Goal: Task Accomplishment & Management: Manage account settings

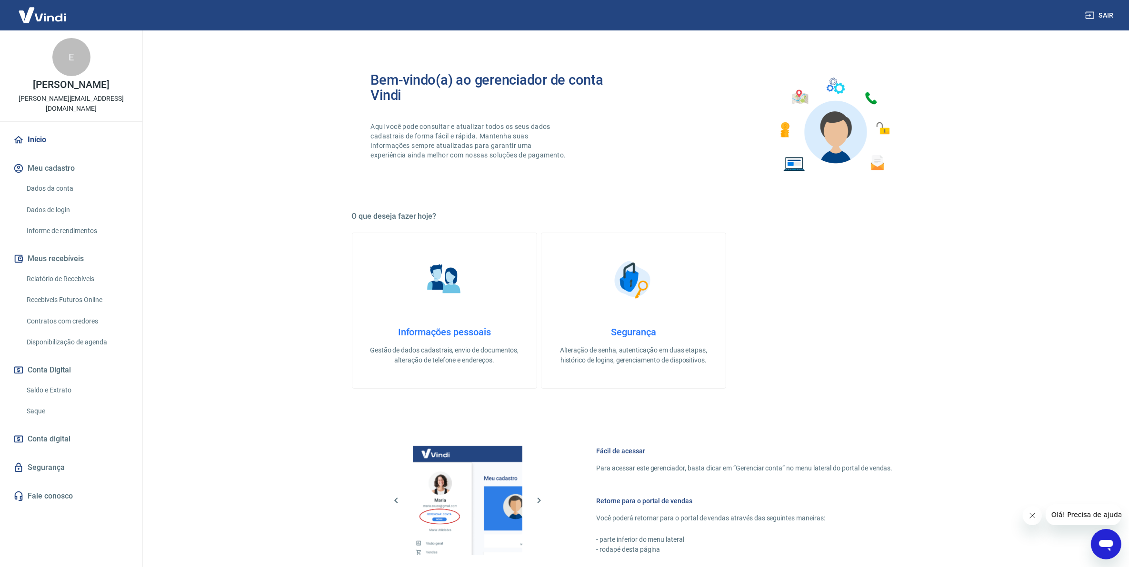
drag, startPoint x: 77, startPoint y: 270, endPoint x: 287, endPoint y: 559, distance: 357.2
click at [77, 270] on link "Relatório de Recebíveis" at bounding box center [77, 279] width 108 height 20
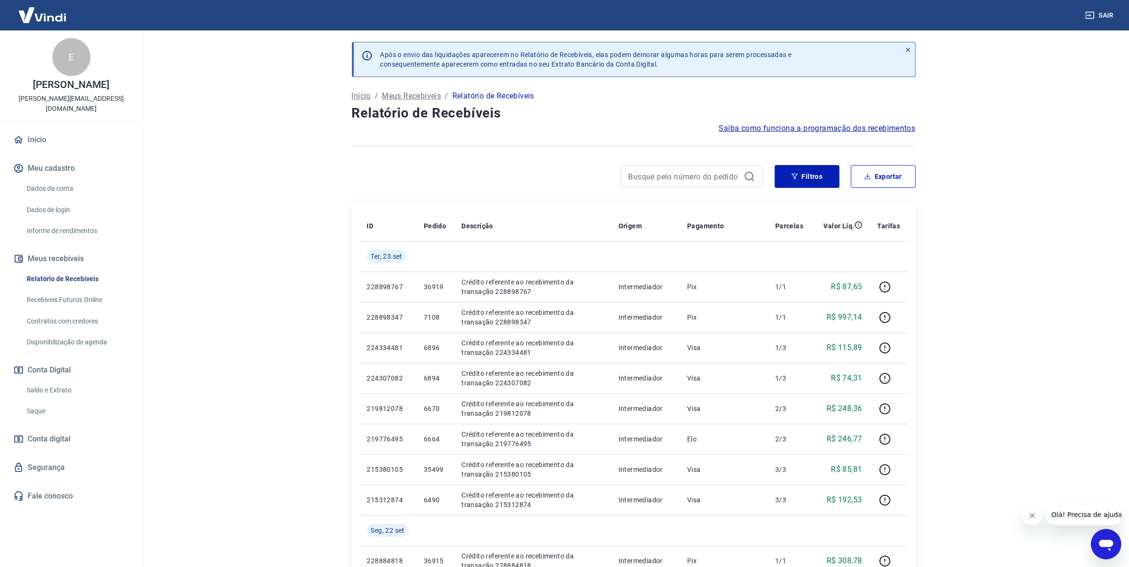
click at [1022, 356] on main "Após o envio das liquidações aparecerem no Relatório de Recebíveis, elas podem …" at bounding box center [633, 298] width 990 height 537
click at [61, 386] on link "Saldo e Extrato" at bounding box center [77, 391] width 108 height 20
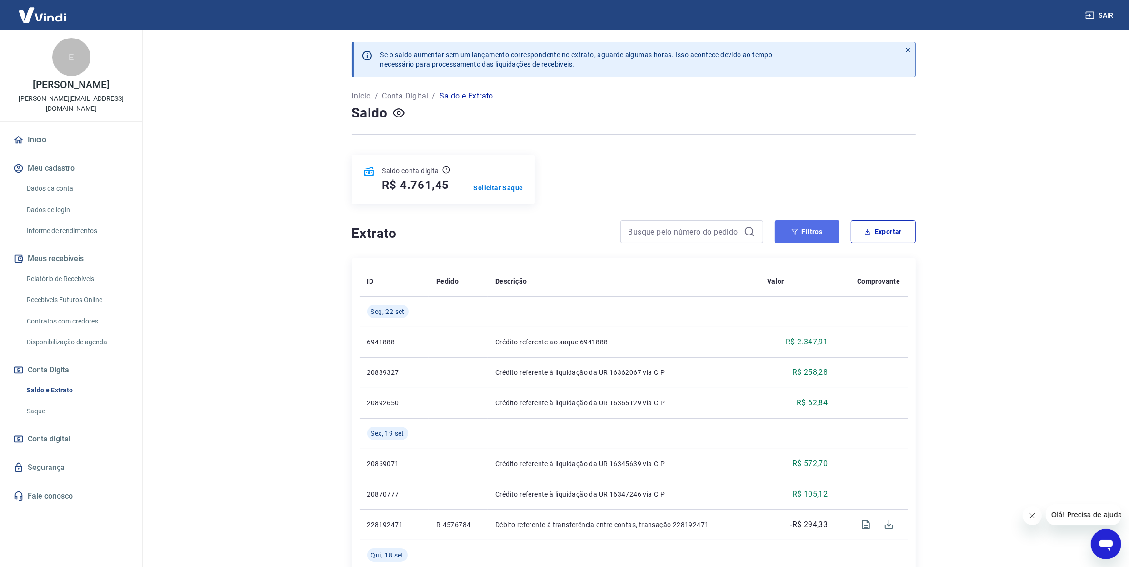
click at [800, 237] on button "Filtros" at bounding box center [806, 231] width 65 height 23
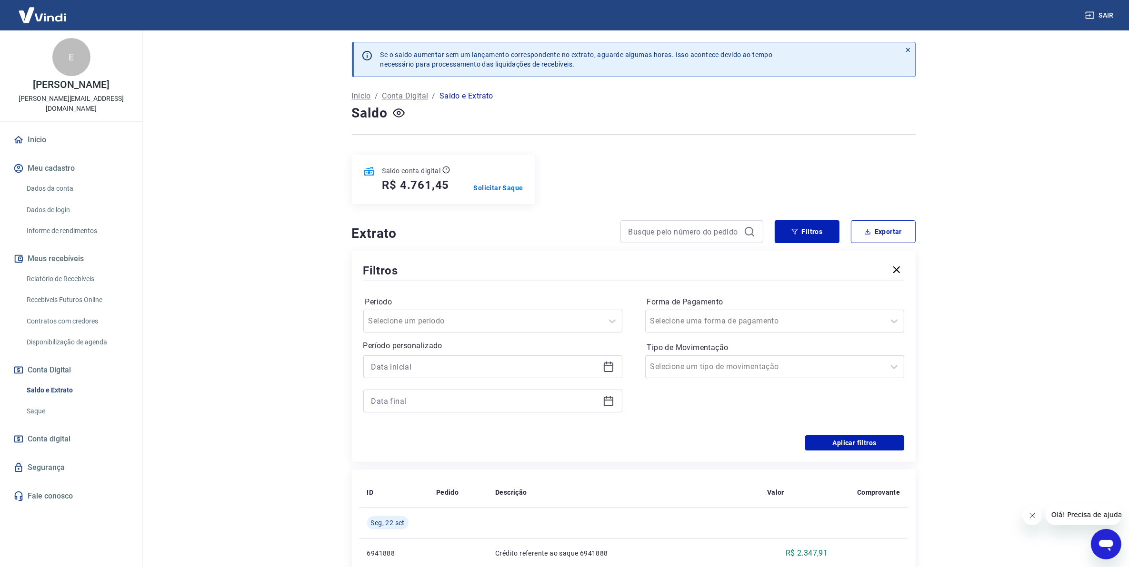
click at [609, 368] on icon at bounding box center [608, 366] width 11 height 11
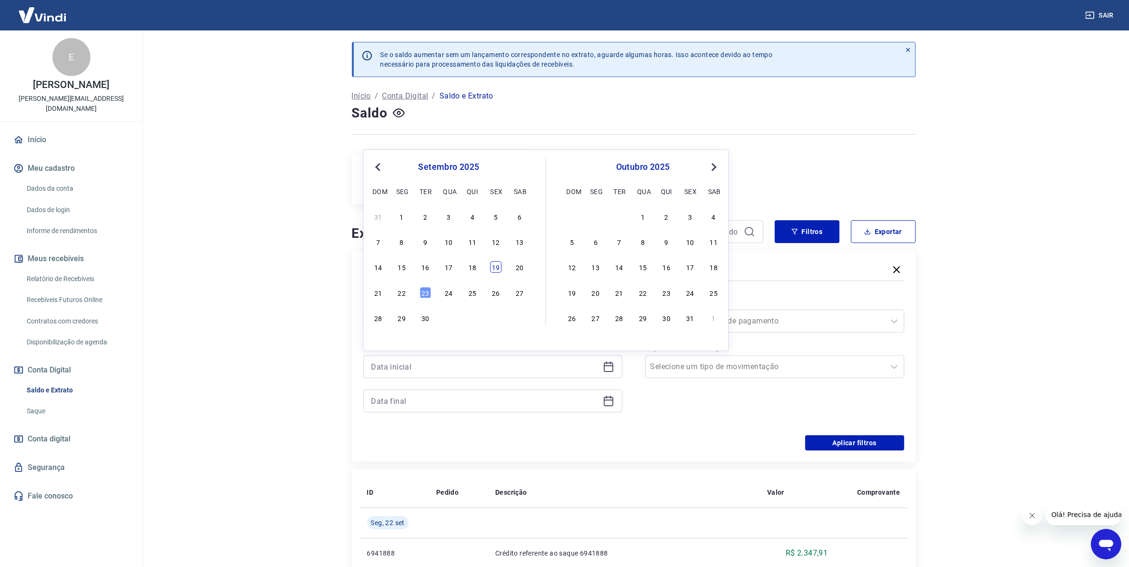
click at [501, 265] on div "19" at bounding box center [495, 267] width 11 height 11
type input "[DATE]"
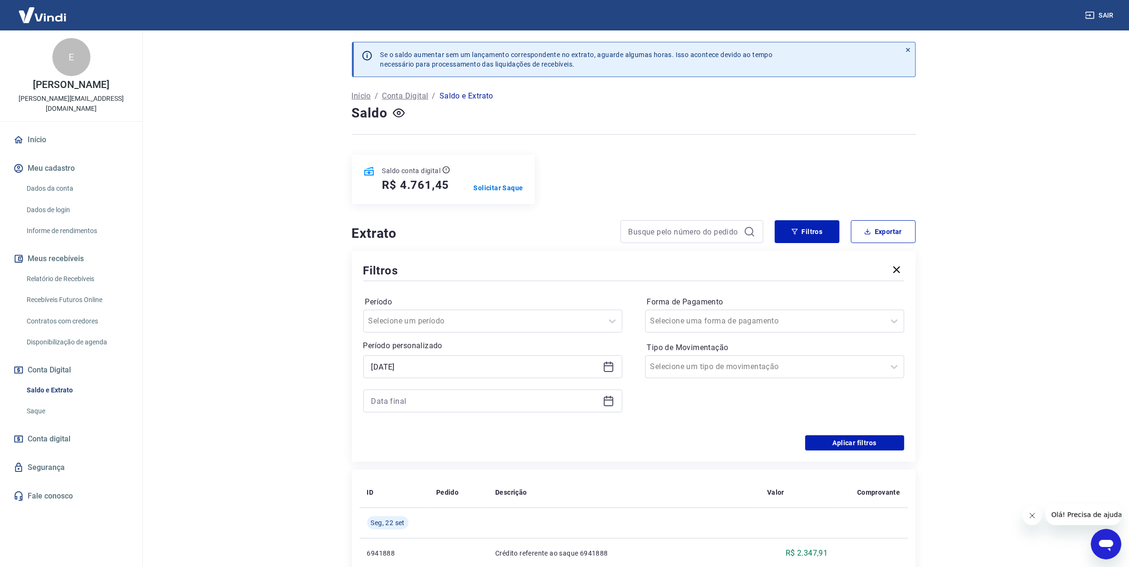
click at [610, 400] on icon at bounding box center [608, 401] width 11 height 11
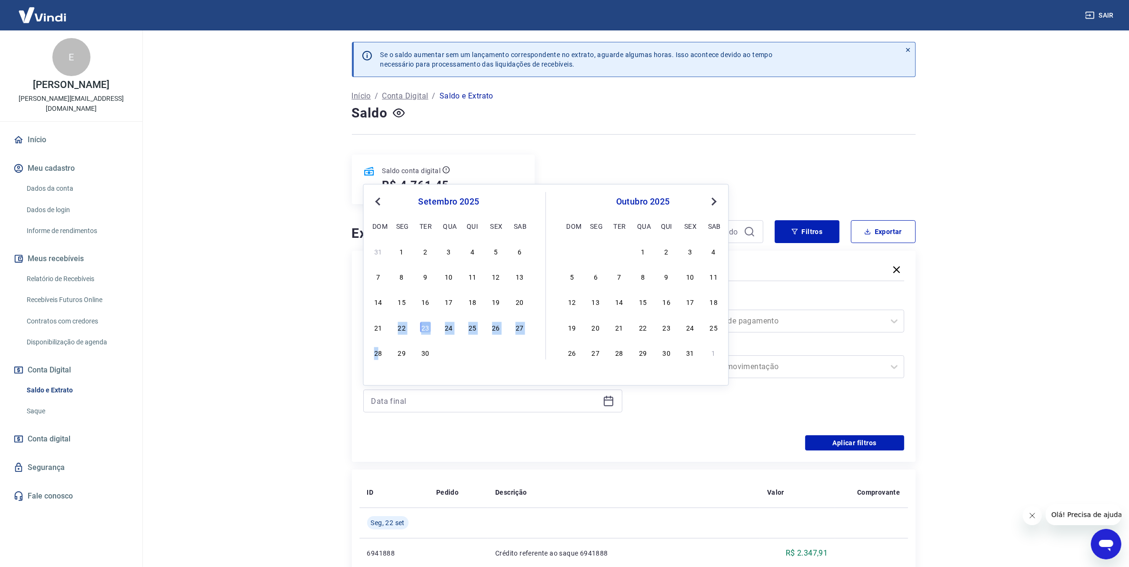
drag, startPoint x: 381, startPoint y: 331, endPoint x: 378, endPoint y: 369, distance: 38.7
click at [378, 369] on div "Previous Month Next Month setembro 2025 dom seg ter qua qui sex sab 31 1 2 3 4 …" at bounding box center [546, 285] width 366 height 202
copy div "22 23 24 25 26 27 2"
click at [398, 329] on div "22" at bounding box center [401, 327] width 11 height 11
type input "[DATE]"
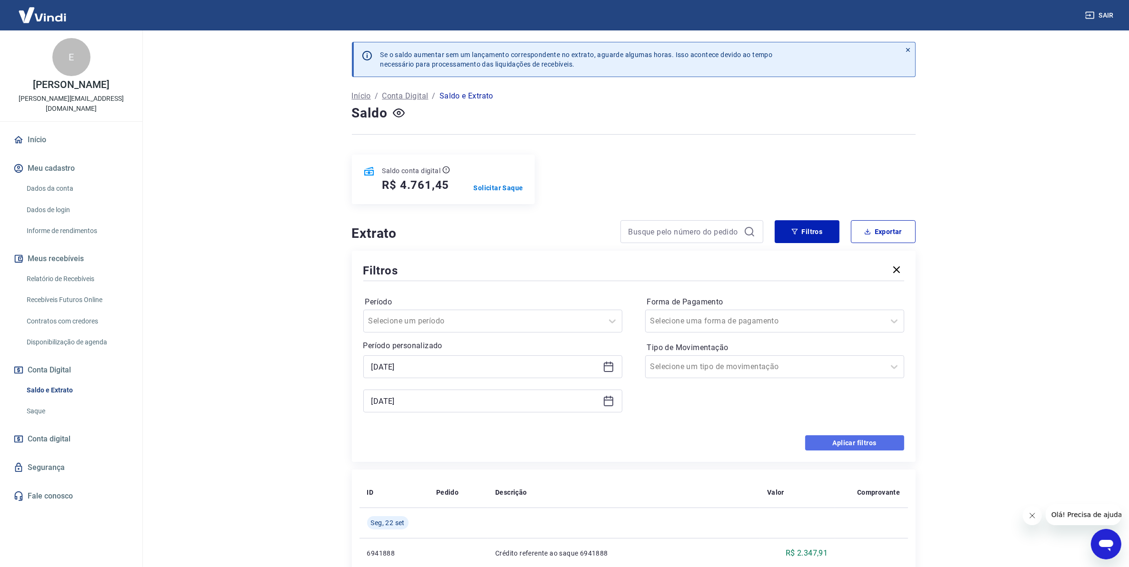
click at [835, 447] on button "Aplicar filtros" at bounding box center [854, 443] width 99 height 15
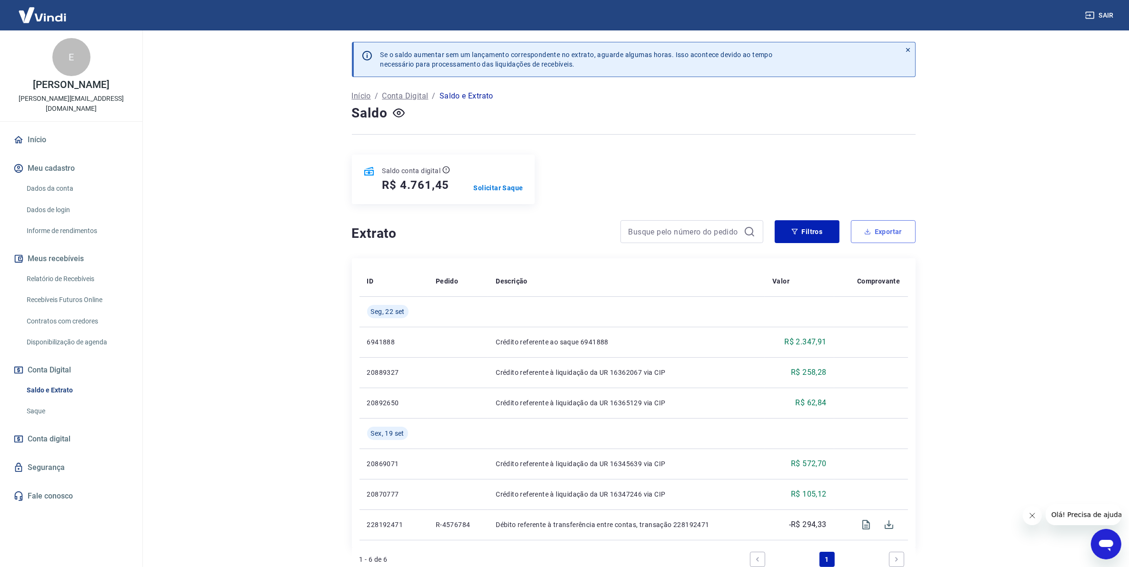
click at [875, 235] on button "Exportar" at bounding box center [883, 231] width 65 height 23
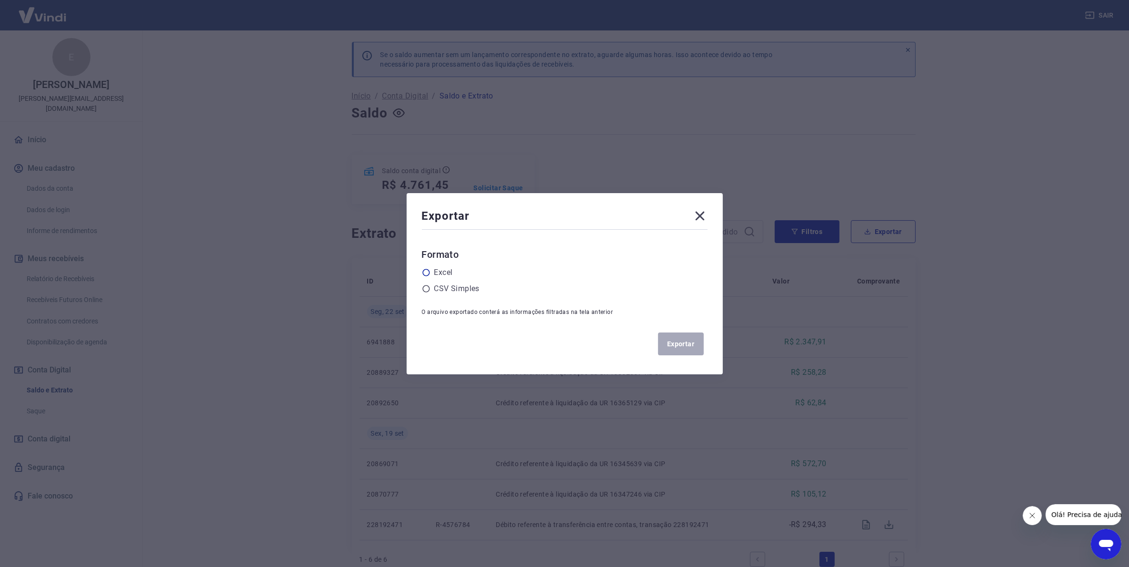
click at [438, 272] on label "Excel" at bounding box center [443, 272] width 19 height 11
click at [0, 0] on input "radio" at bounding box center [0, 0] width 0 height 0
click at [694, 348] on button "Exportar" at bounding box center [681, 344] width 46 height 23
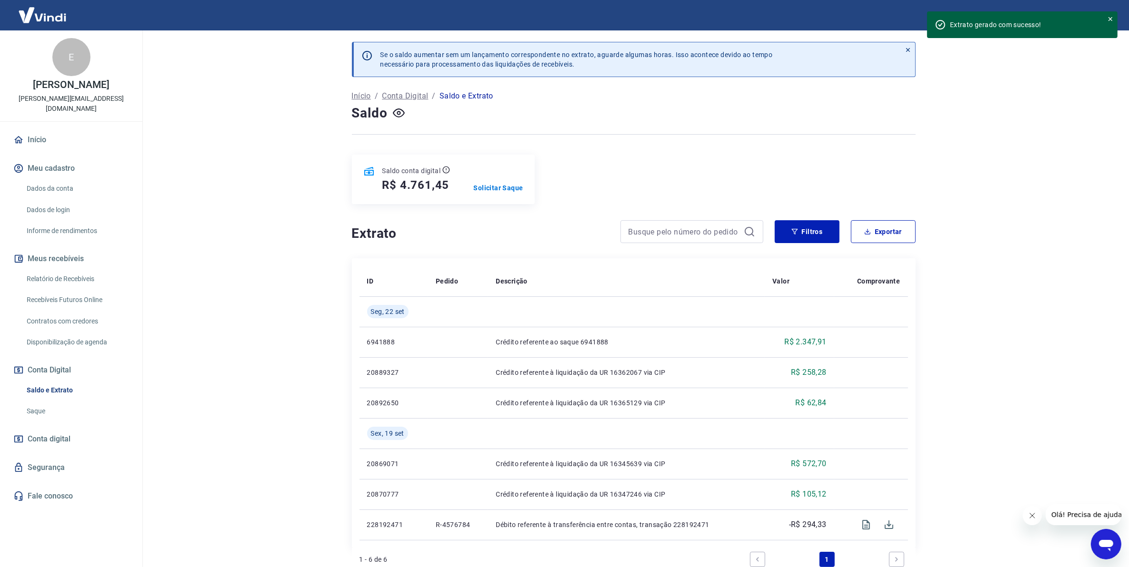
click at [77, 269] on link "Relatório de Recebíveis" at bounding box center [77, 279] width 108 height 20
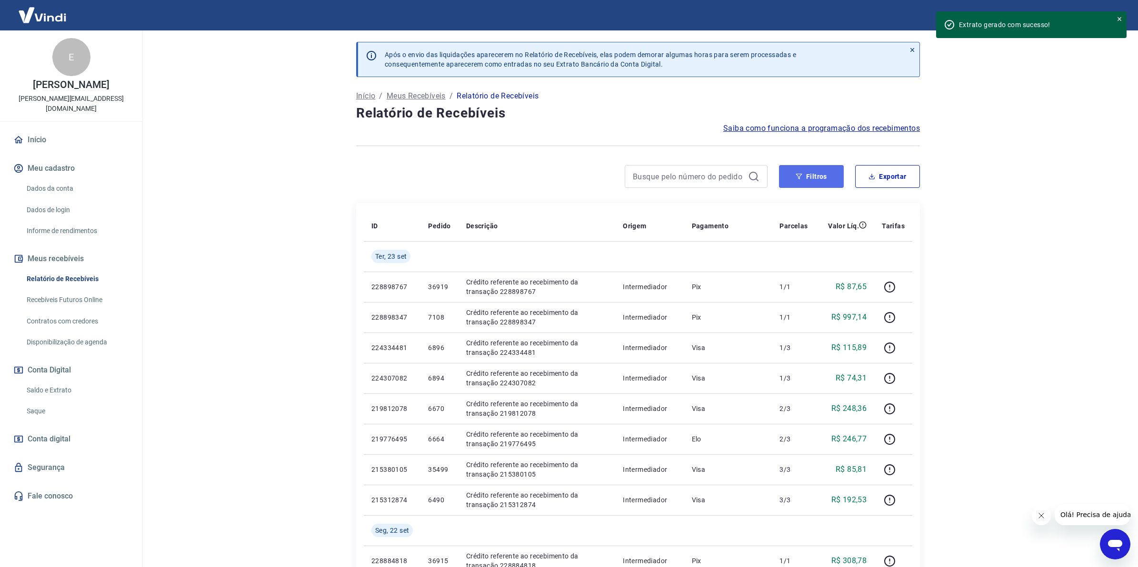
click at [812, 186] on button "Filtros" at bounding box center [811, 176] width 65 height 23
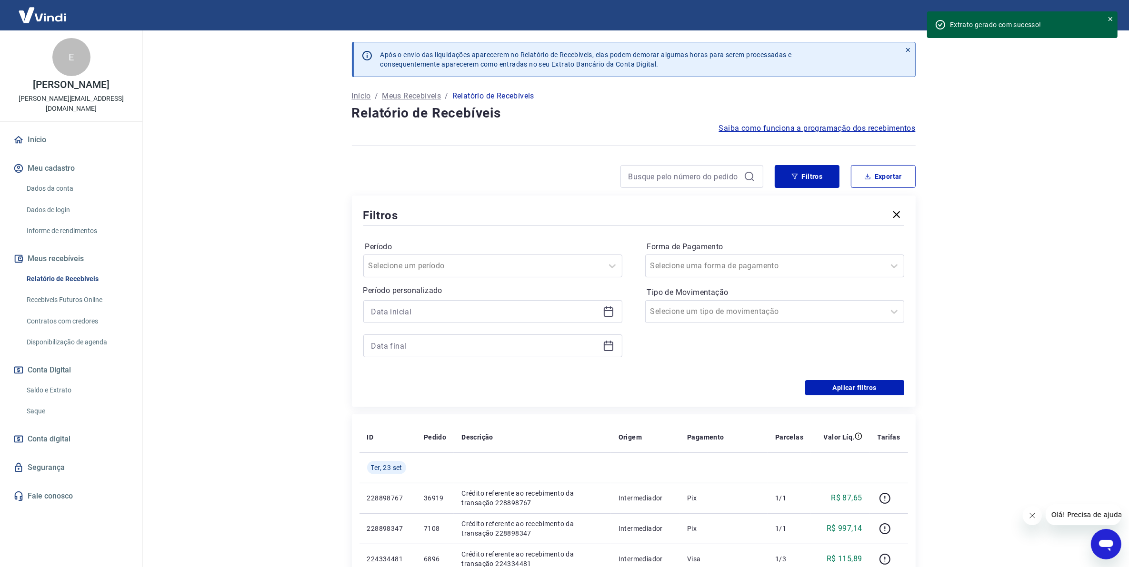
click at [610, 310] on icon at bounding box center [609, 310] width 10 height 1
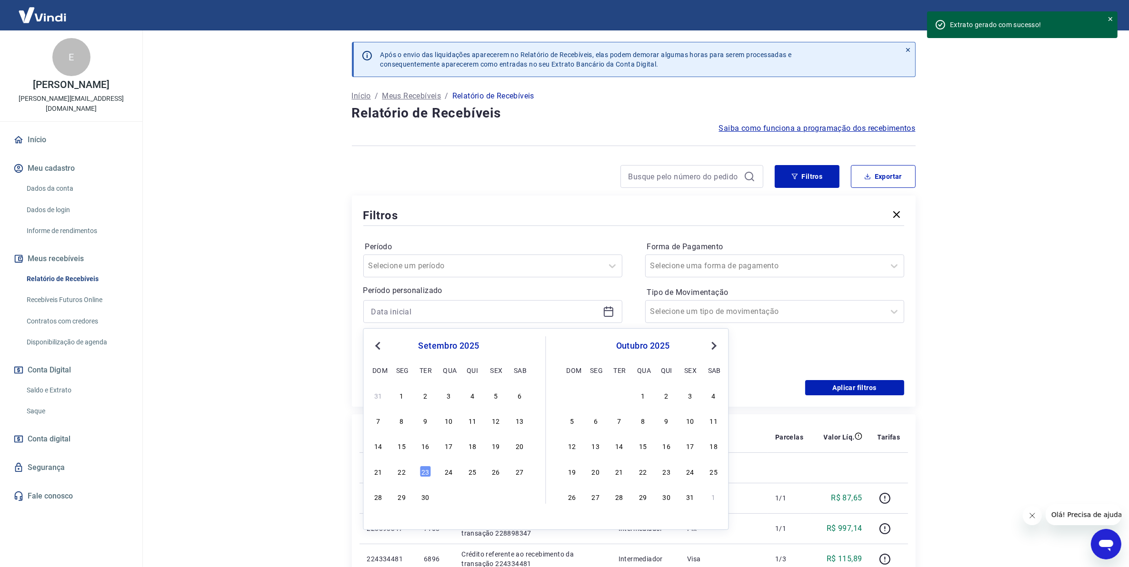
drag, startPoint x: 498, startPoint y: 446, endPoint x: 638, endPoint y: 317, distance: 191.3
click at [498, 446] on div "19" at bounding box center [495, 445] width 11 height 11
type input "[DATE]"
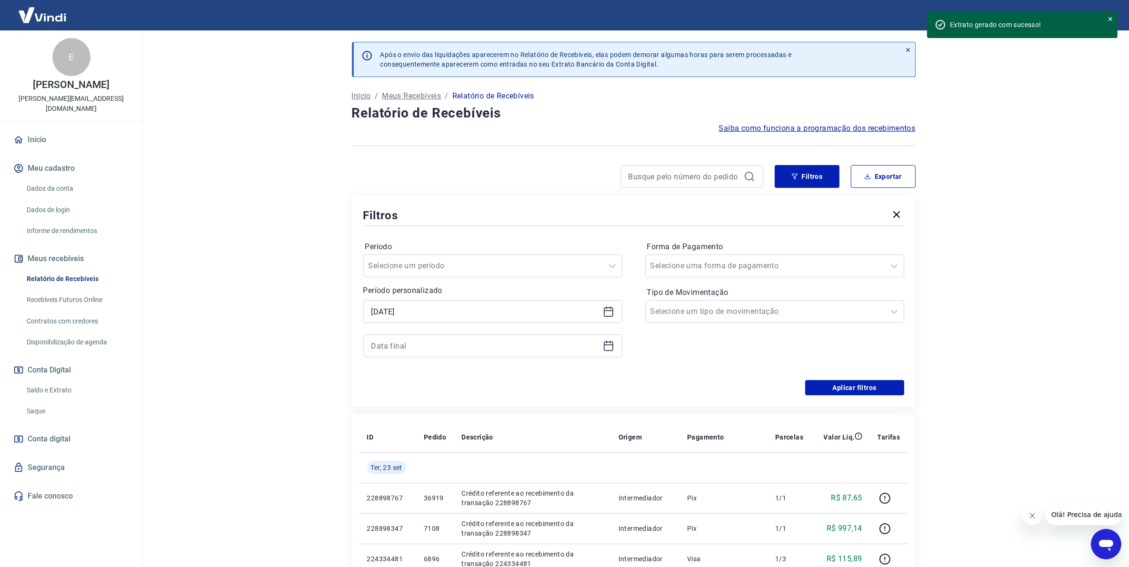
click at [608, 347] on icon at bounding box center [608, 345] width 11 height 11
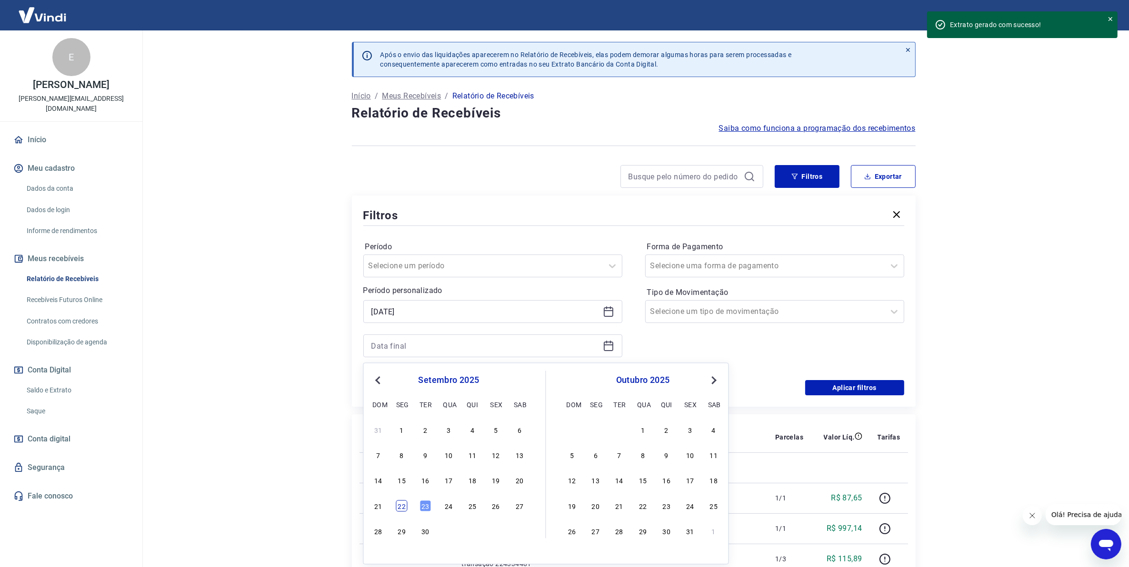
click at [402, 507] on div "22" at bounding box center [401, 505] width 11 height 11
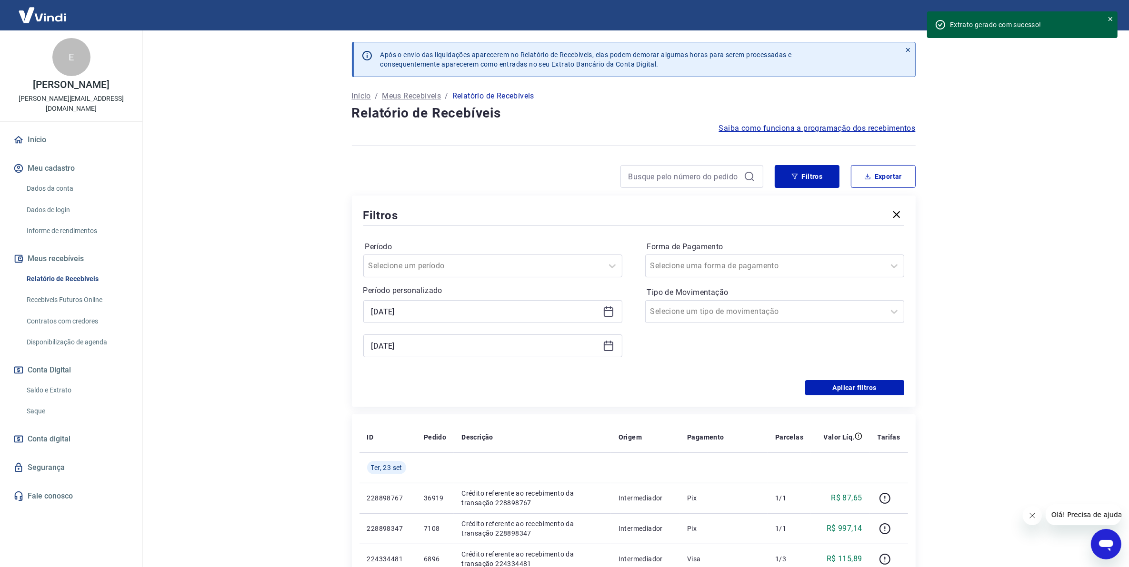
type input "[DATE]"
click at [846, 393] on button "Aplicar filtros" at bounding box center [854, 387] width 99 height 15
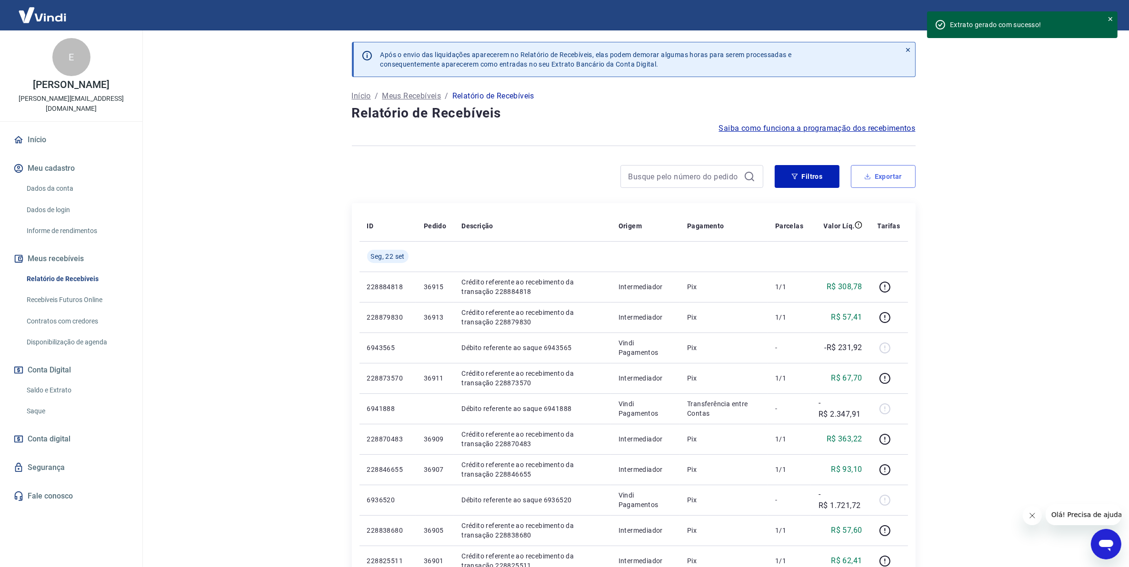
click at [885, 185] on button "Exportar" at bounding box center [883, 176] width 65 height 23
type input "[DATE]"
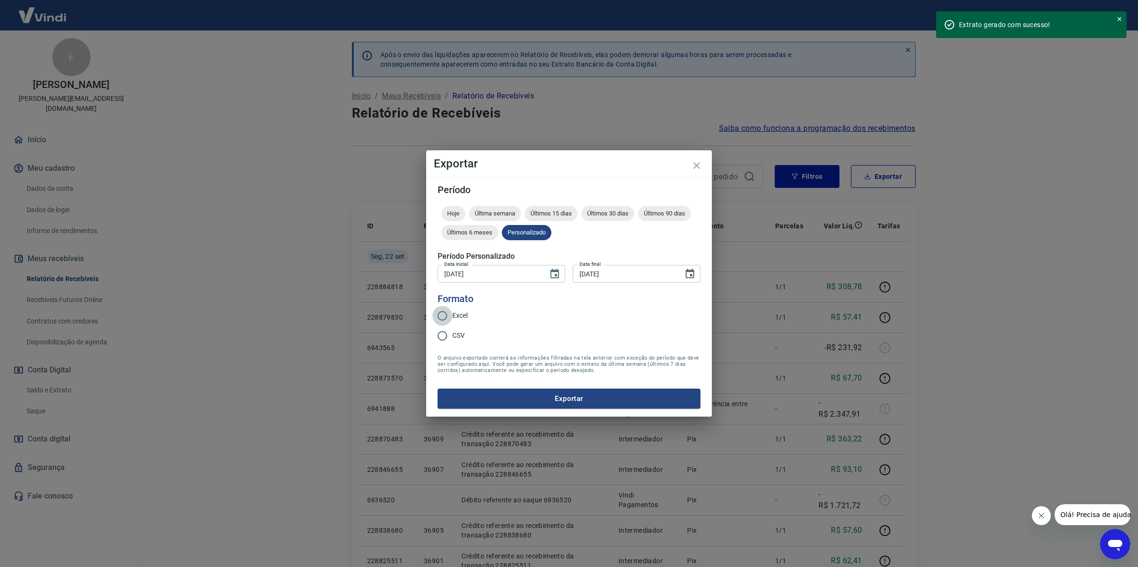
click at [443, 317] on input "Excel" at bounding box center [442, 316] width 20 height 20
radio input "true"
click at [444, 391] on button "Exportar" at bounding box center [568, 399] width 263 height 20
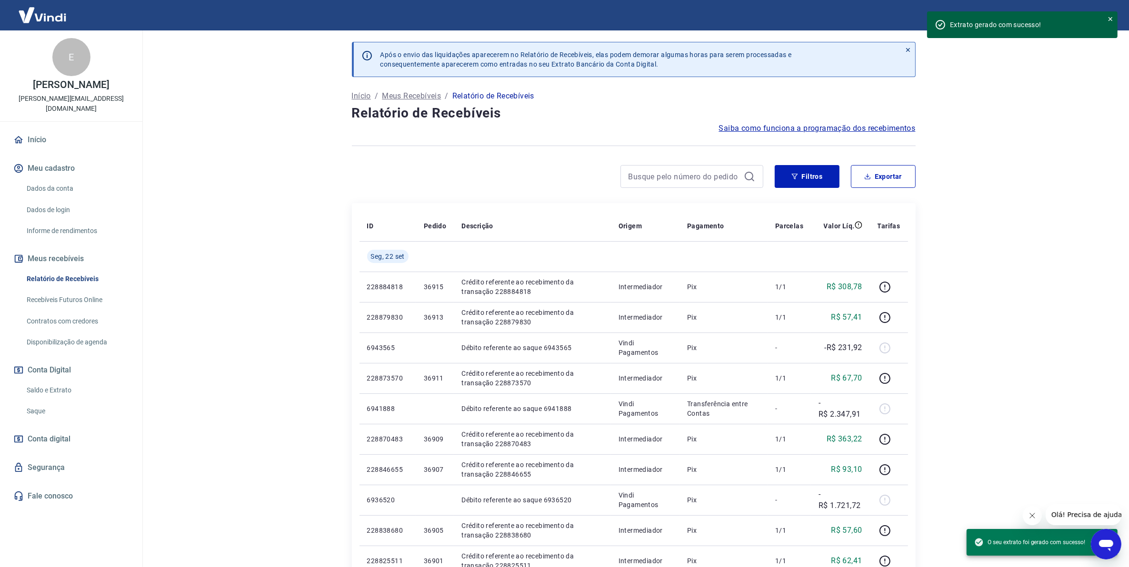
click at [31, 381] on link "Saldo e Extrato" at bounding box center [77, 391] width 108 height 20
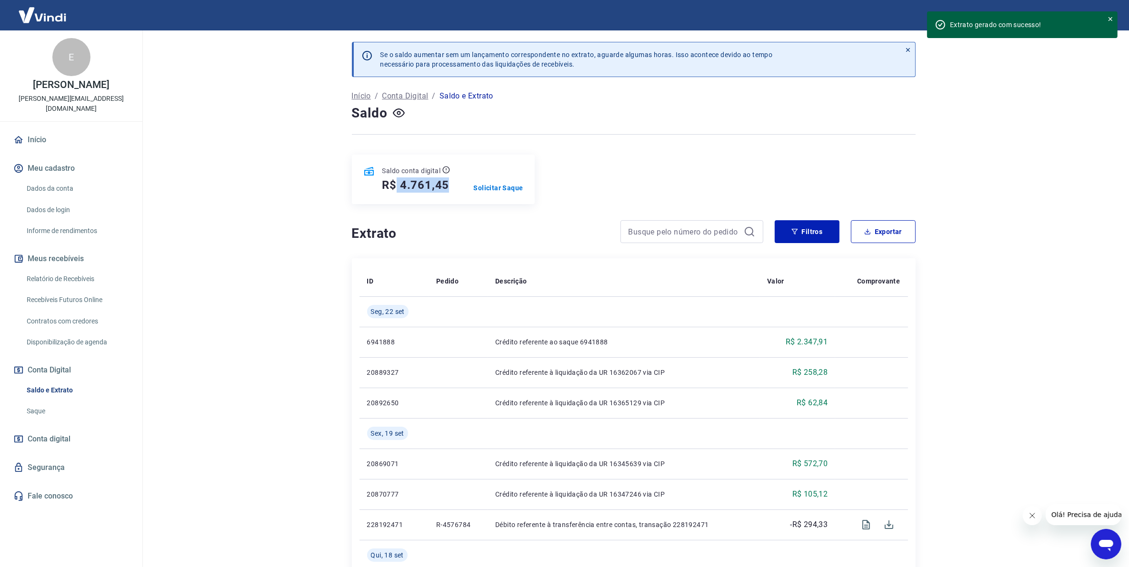
drag, startPoint x: 445, startPoint y: 186, endPoint x: 398, endPoint y: 187, distance: 47.1
click at [398, 187] on div "R$ 4.761,45" at bounding box center [416, 185] width 68 height 15
copy h5 "4.761,45"
